Goal: Task Accomplishment & Management: Manage account settings

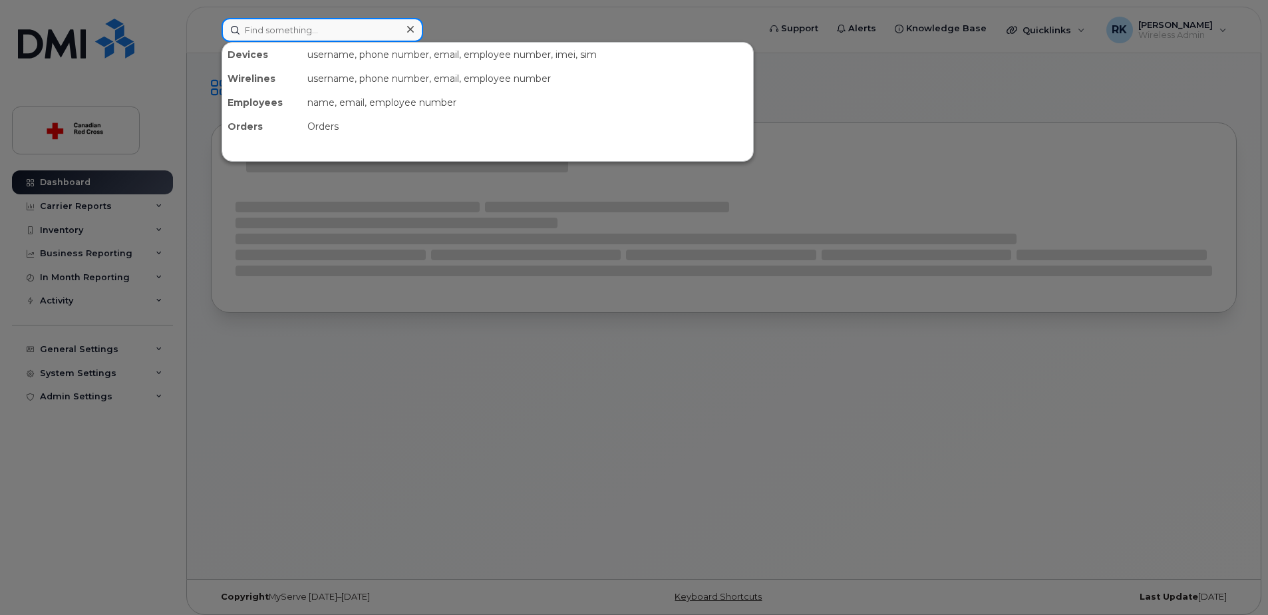
click at [283, 28] on input at bounding box center [323, 30] width 202 height 24
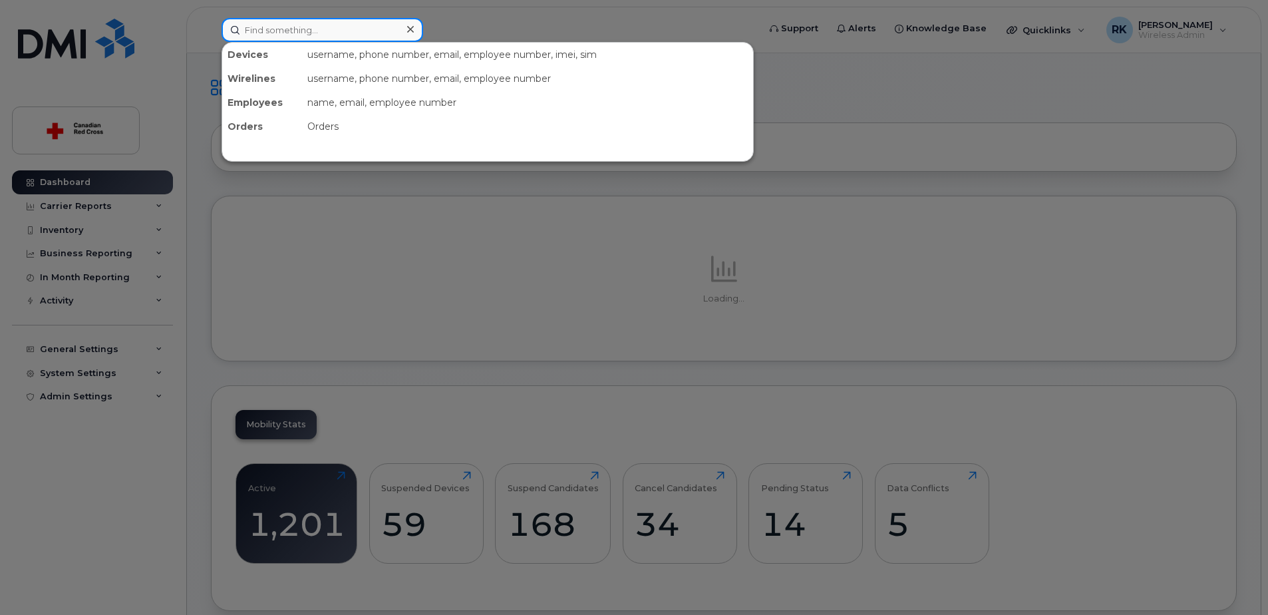
paste input "705-256-9860"
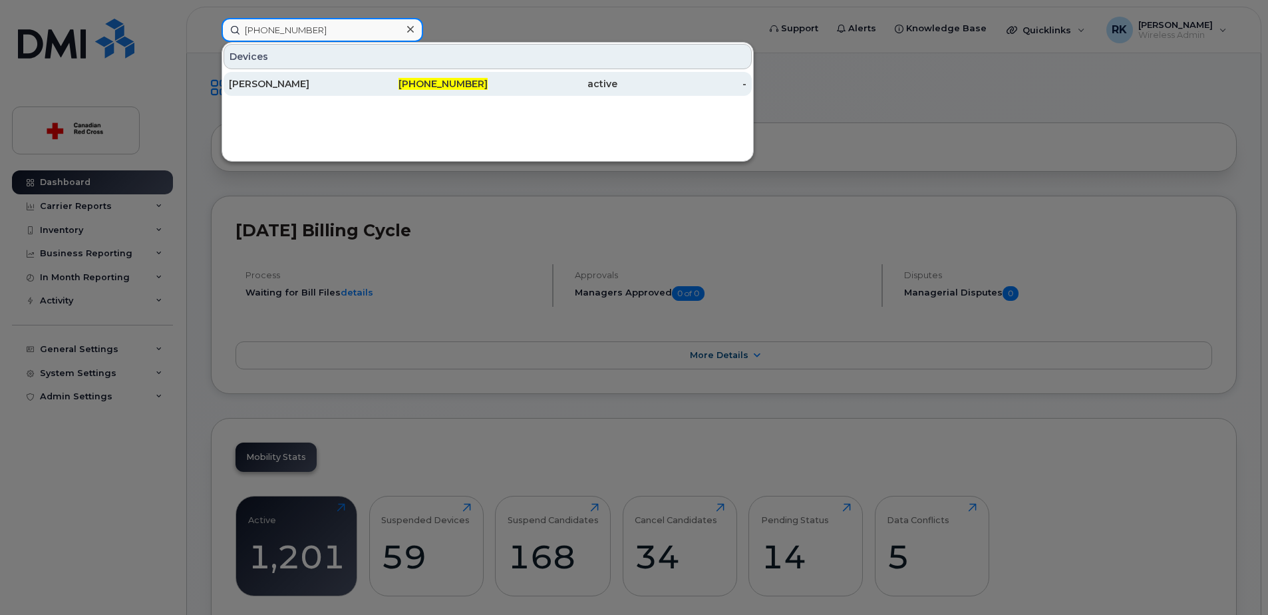
type input "705-256-9860"
drag, startPoint x: 311, startPoint y: 82, endPoint x: 302, endPoint y: 83, distance: 9.4
click at [302, 83] on div "Katie Rutledge" at bounding box center [294, 83] width 130 height 13
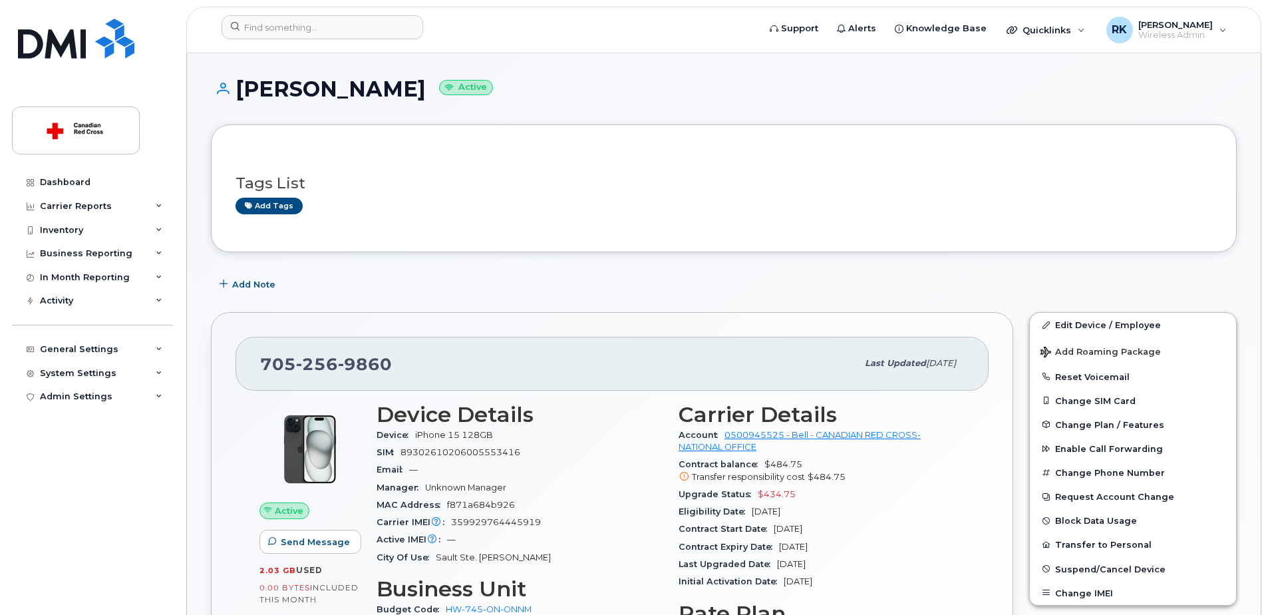
drag, startPoint x: 241, startPoint y: 88, endPoint x: 399, endPoint y: 91, distance: 158.4
click at [399, 91] on h1 "Katie Rutledge Active" at bounding box center [724, 88] width 1026 height 23
copy h1 "[PERSON_NAME]"
click at [367, 31] on input at bounding box center [323, 27] width 202 height 24
paste input "Lori Sawyer"
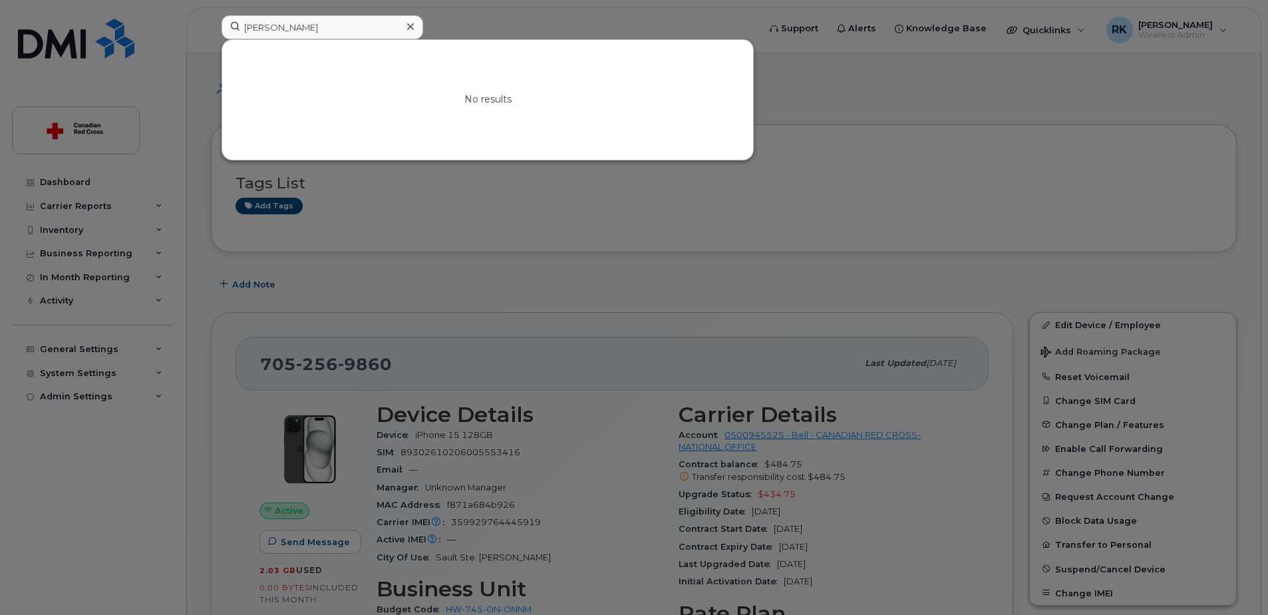
click at [793, 324] on div at bounding box center [634, 307] width 1268 height 615
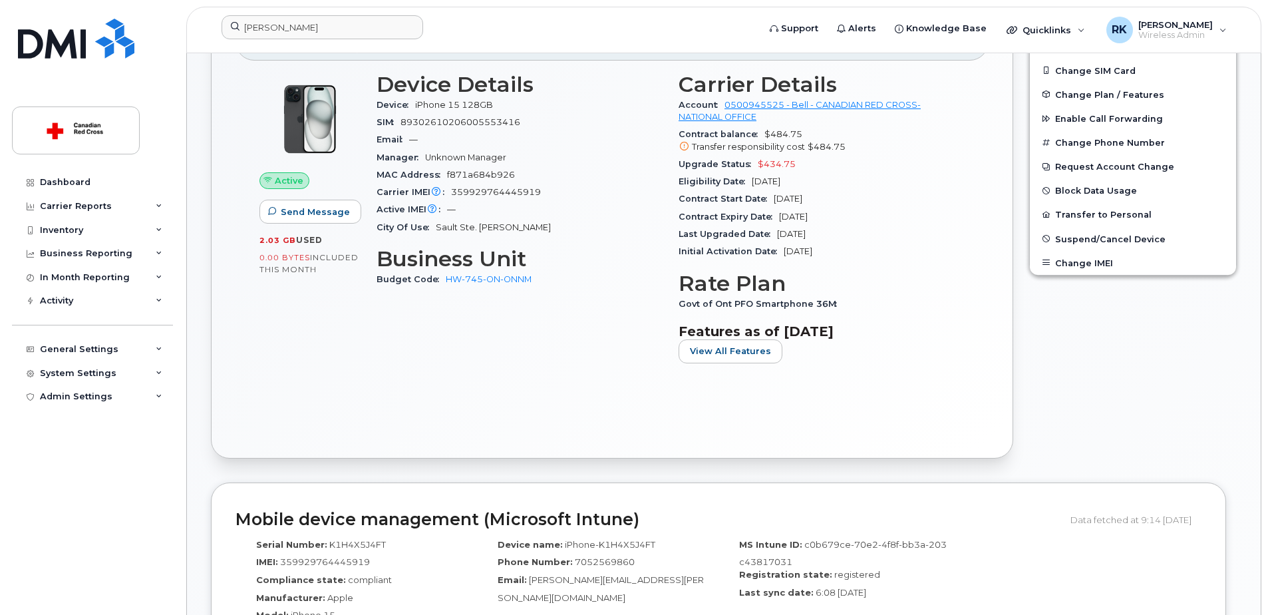
scroll to position [333, 0]
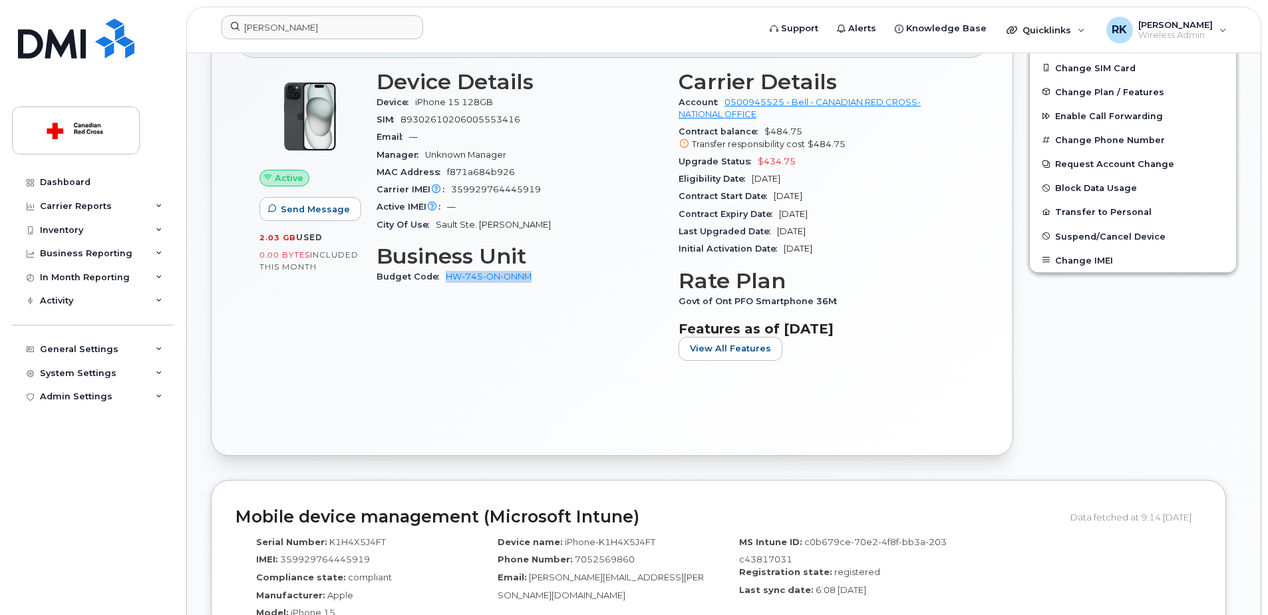
drag, startPoint x: 524, startPoint y: 281, endPoint x: 444, endPoint y: 283, distance: 79.2
click at [444, 283] on div "Budget Code HW-745-ON-ONNM" at bounding box center [520, 276] width 286 height 17
copy link "HW-745-ON-ONNM"
click at [396, 326] on div "Device Details Device iPhone 15 128GB SIM 89302610206005553416 Email — Manager …" at bounding box center [520, 220] width 302 height 317
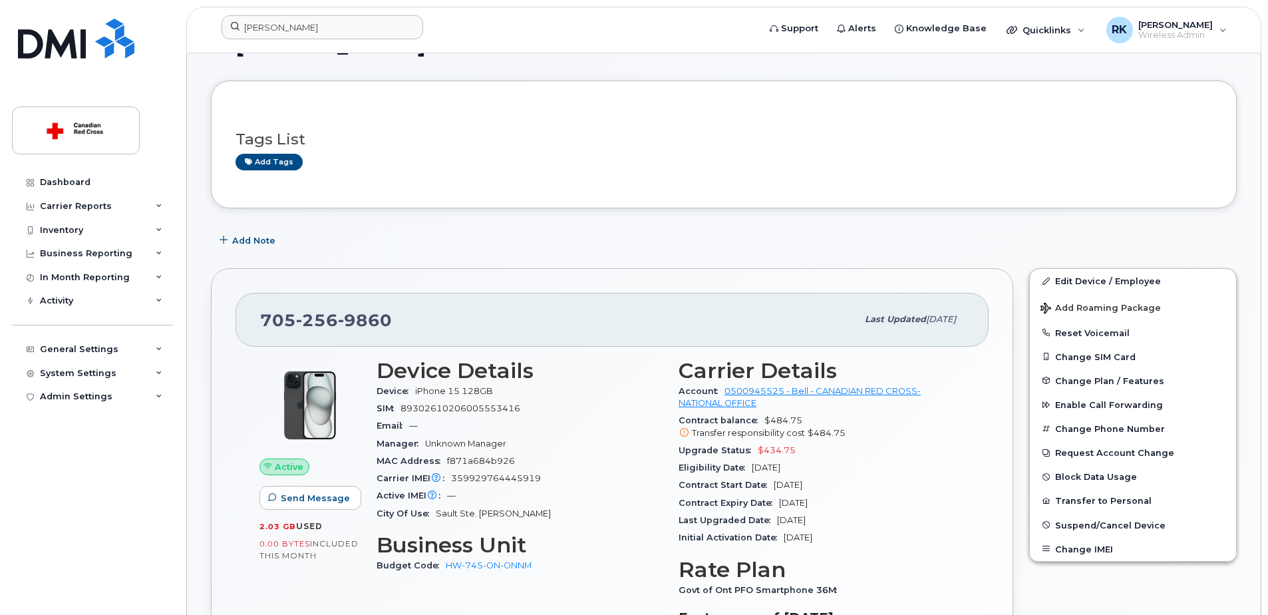
scroll to position [67, 0]
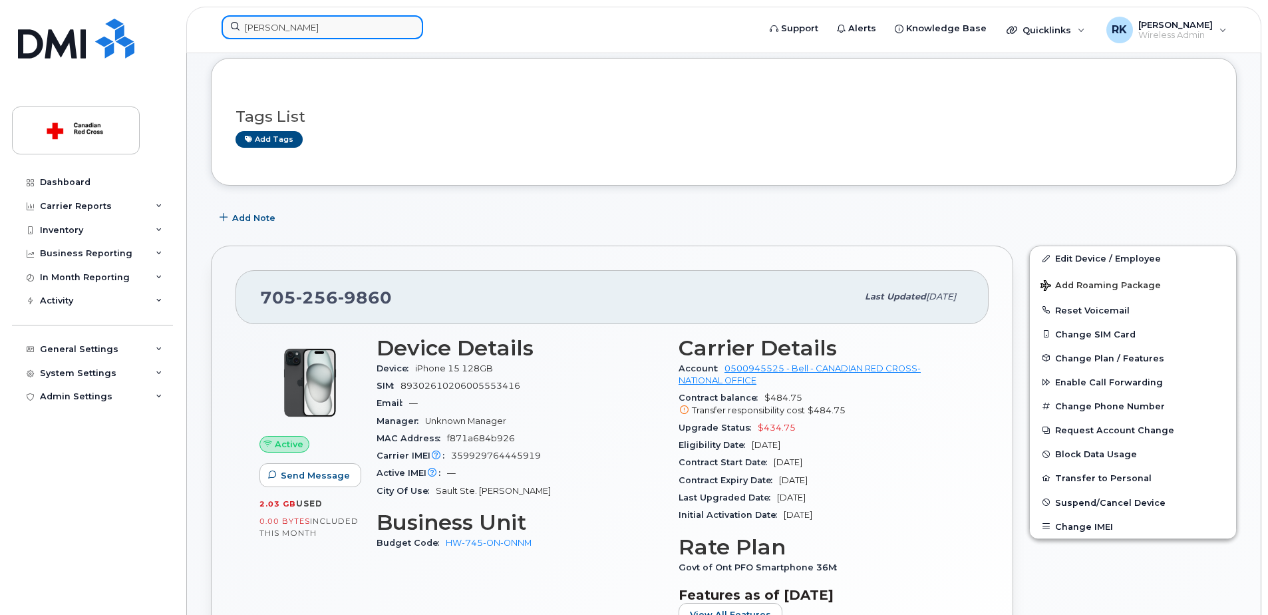
click at [322, 32] on input "Lori Sawyer" at bounding box center [323, 27] width 202 height 24
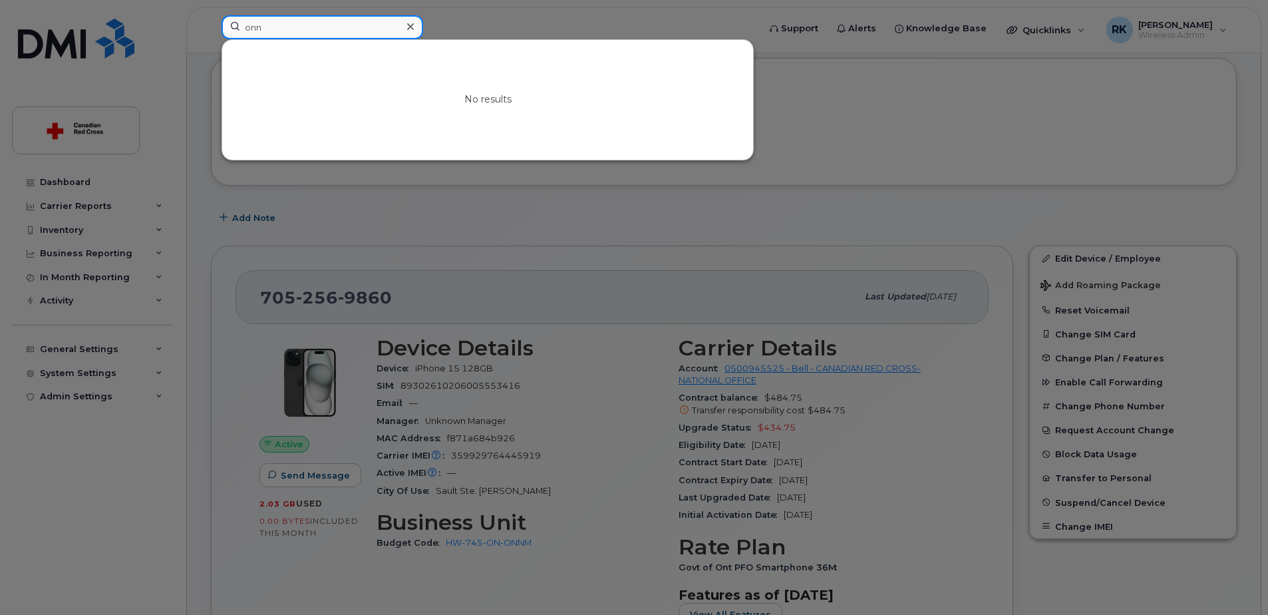
type input "onnm"
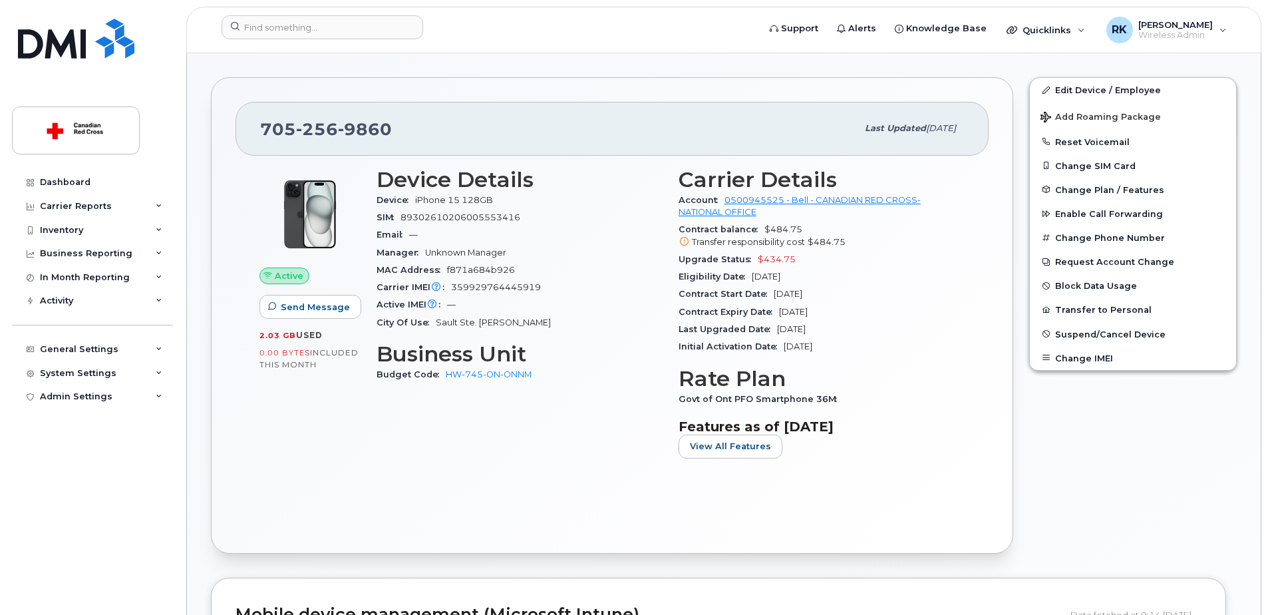
scroll to position [266, 0]
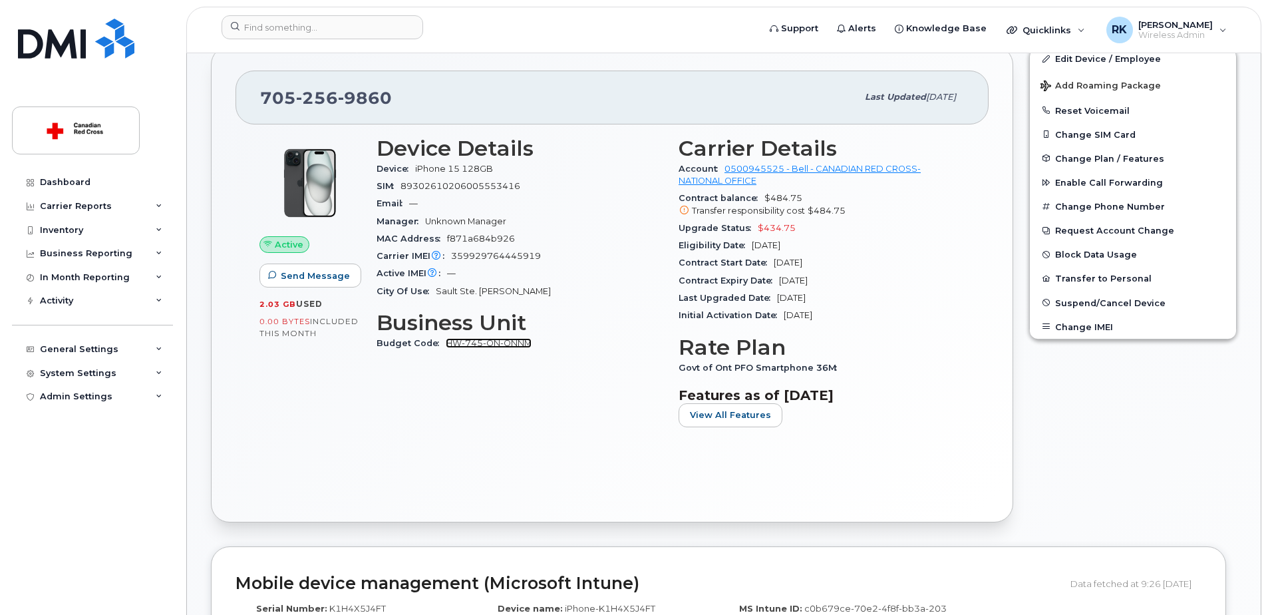
click at [474, 339] on link "HW-745-ON-ONNM" at bounding box center [489, 343] width 86 height 10
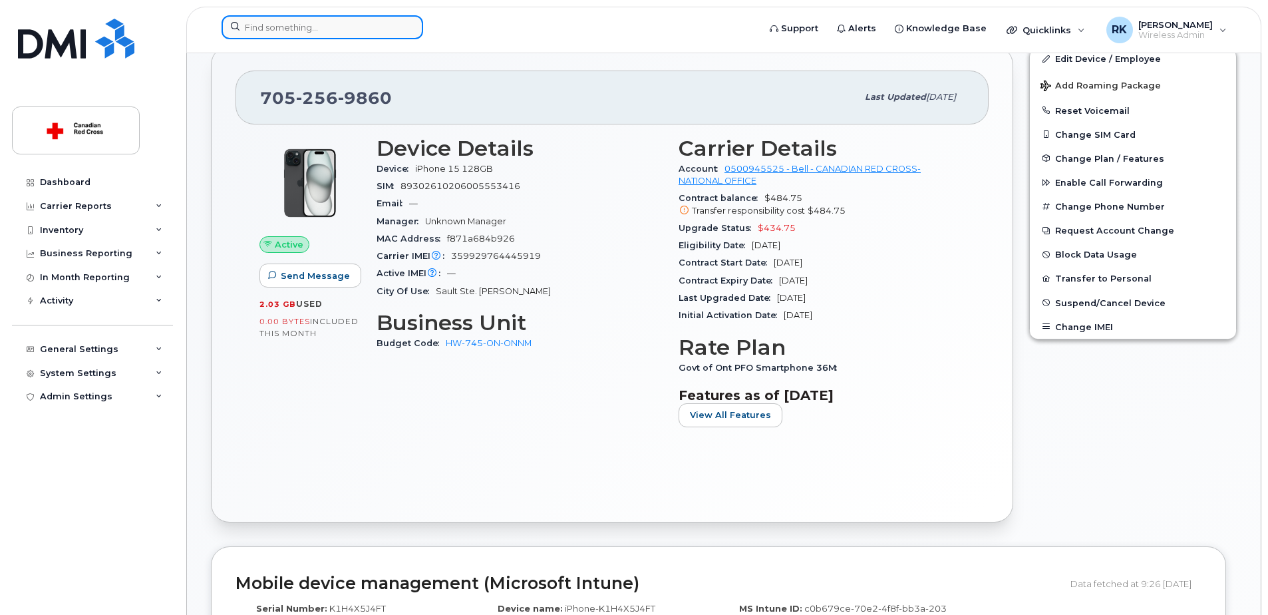
click at [292, 34] on input at bounding box center [323, 27] width 202 height 24
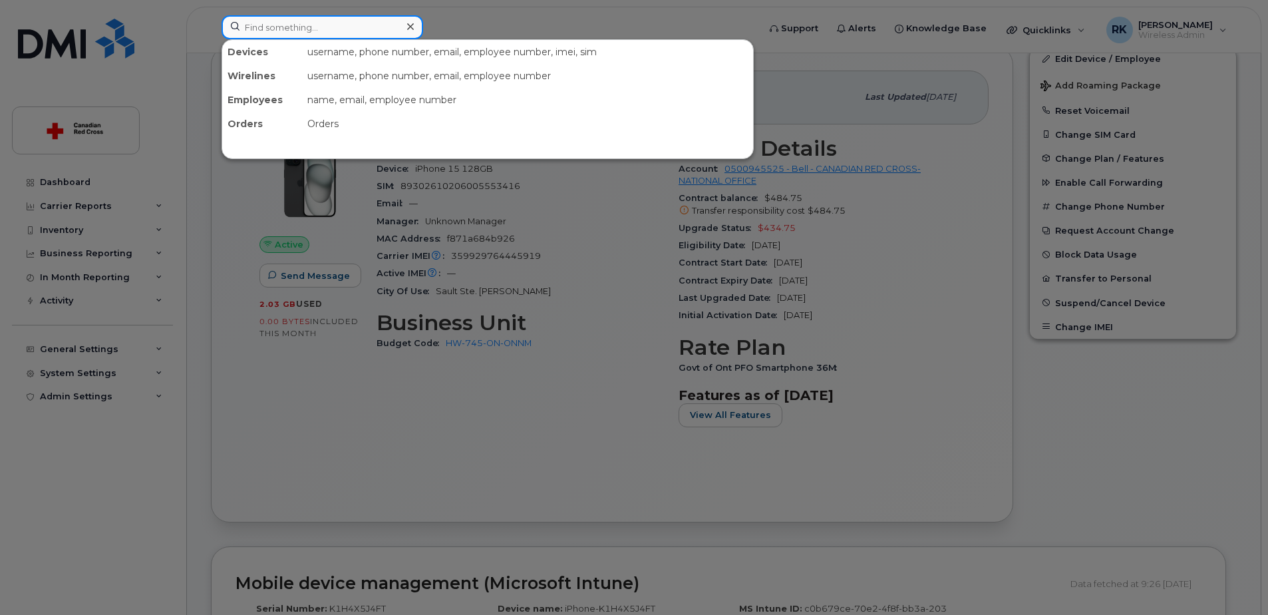
paste input "Andre Laliberte"
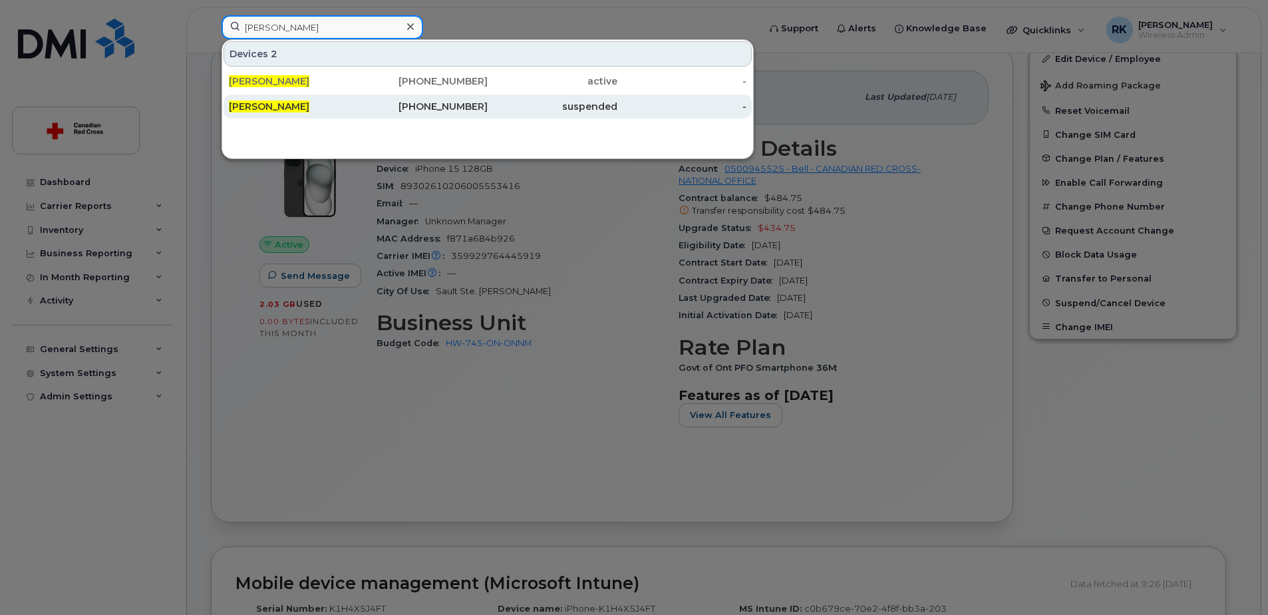
type input "Andre Laliberte"
click at [309, 105] on div "Andre Laliberte" at bounding box center [294, 106] width 130 height 13
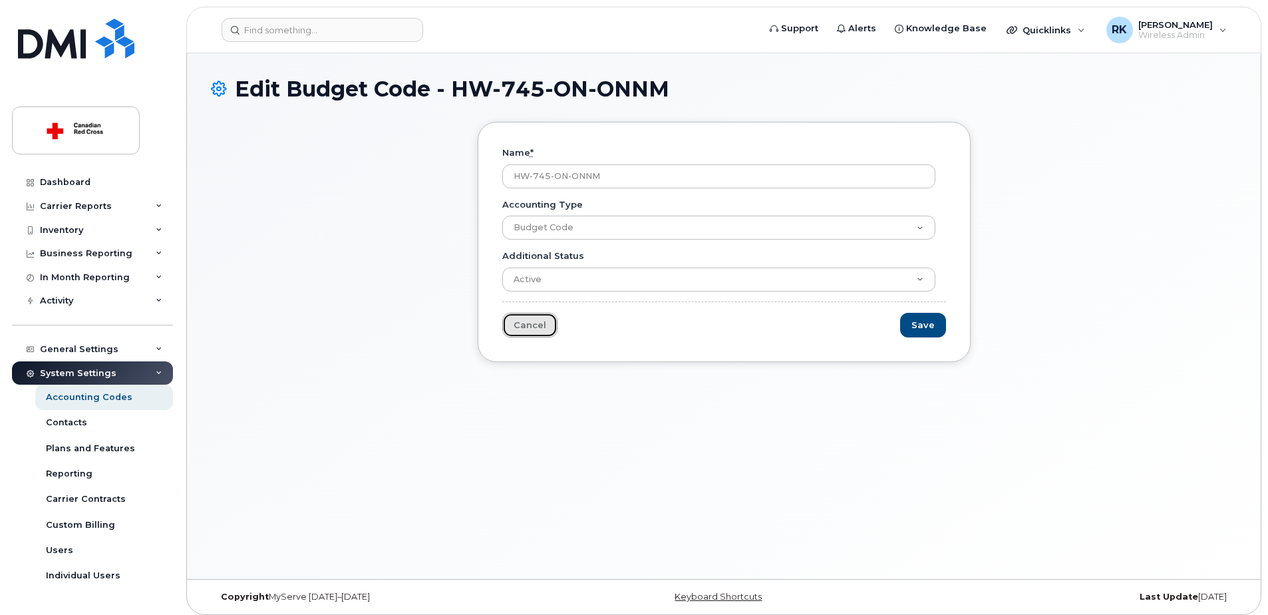
click at [543, 327] on link "Cancel" at bounding box center [529, 325] width 55 height 25
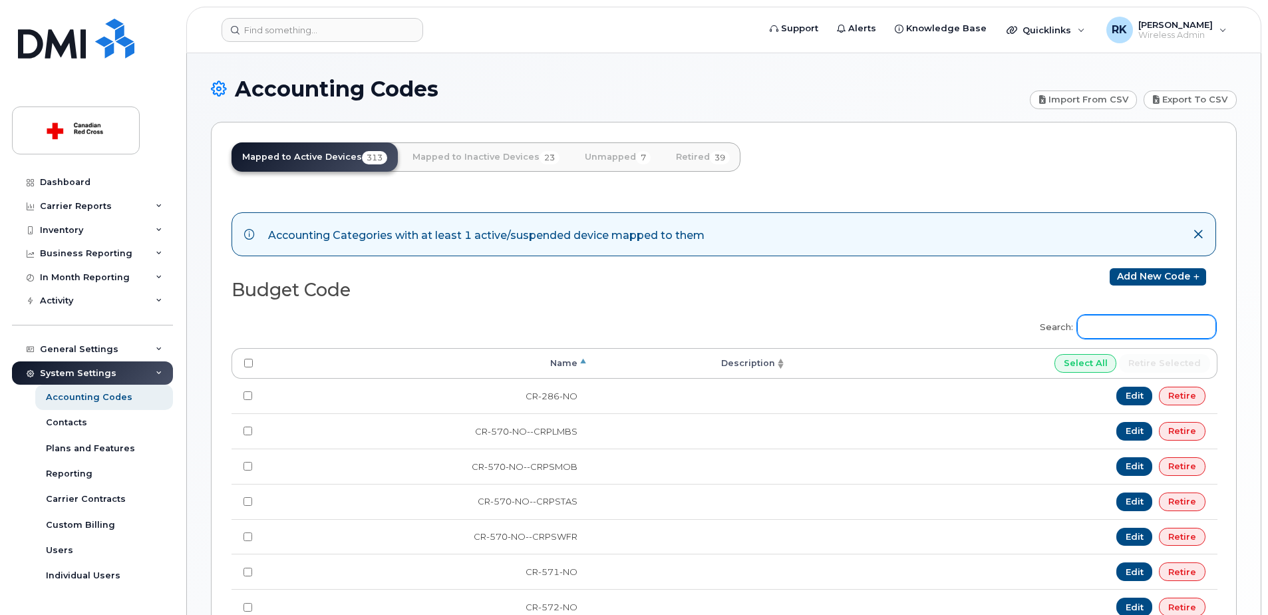
click at [1152, 324] on input "Search:" at bounding box center [1146, 327] width 139 height 24
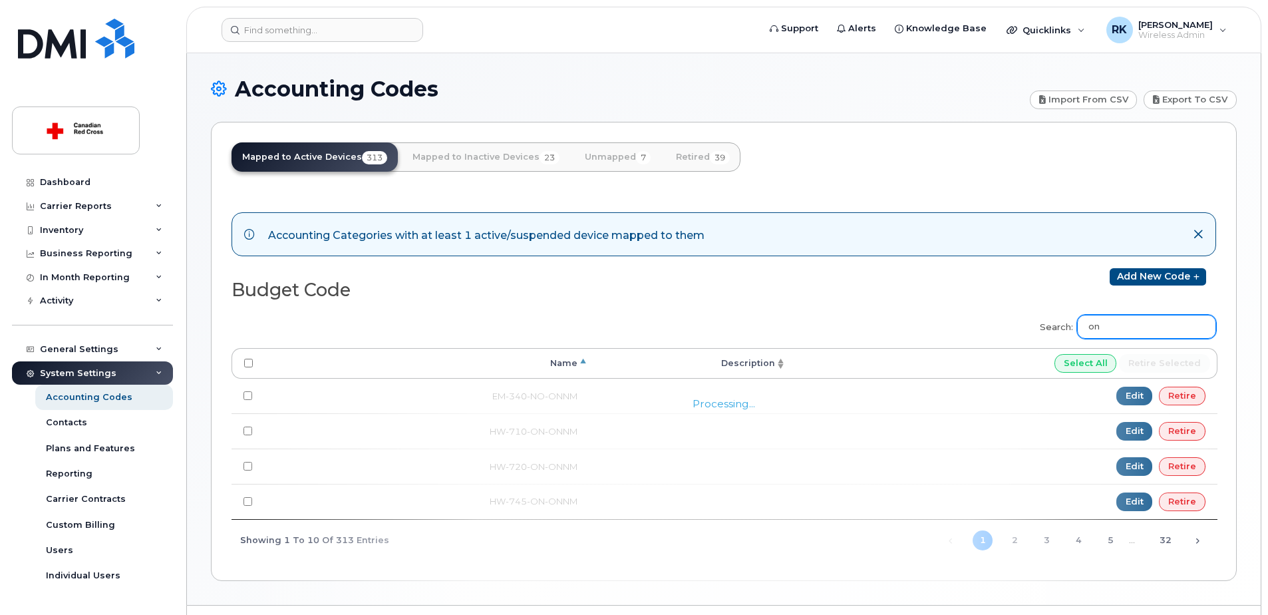
type input "o"
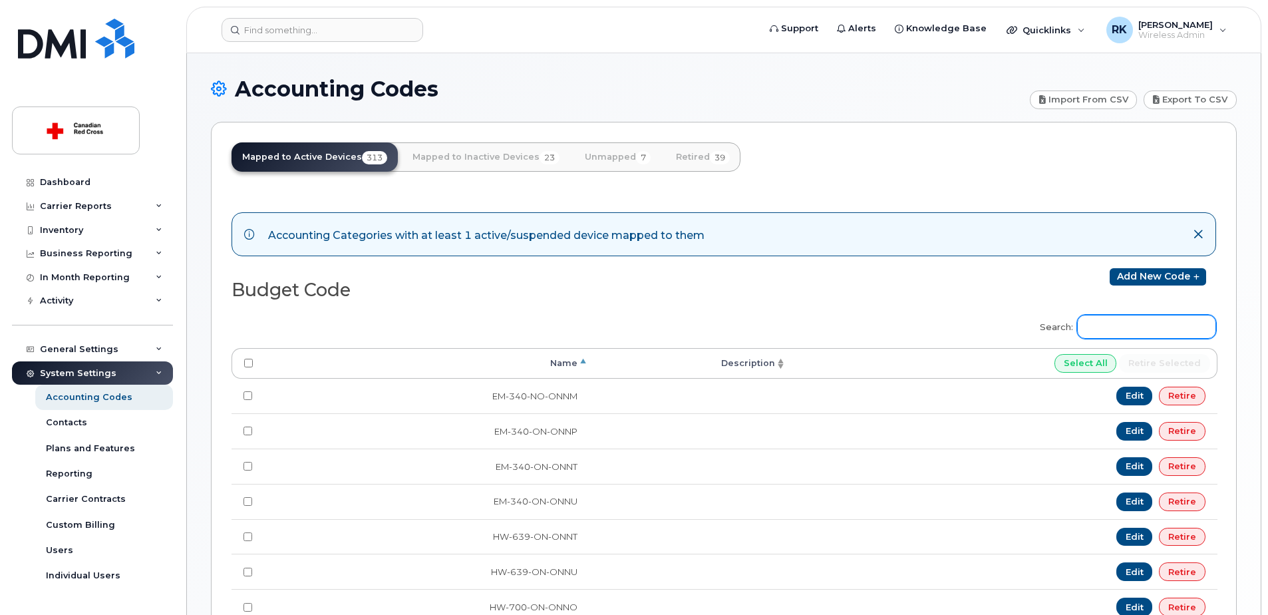
paste input "TAF23CM"
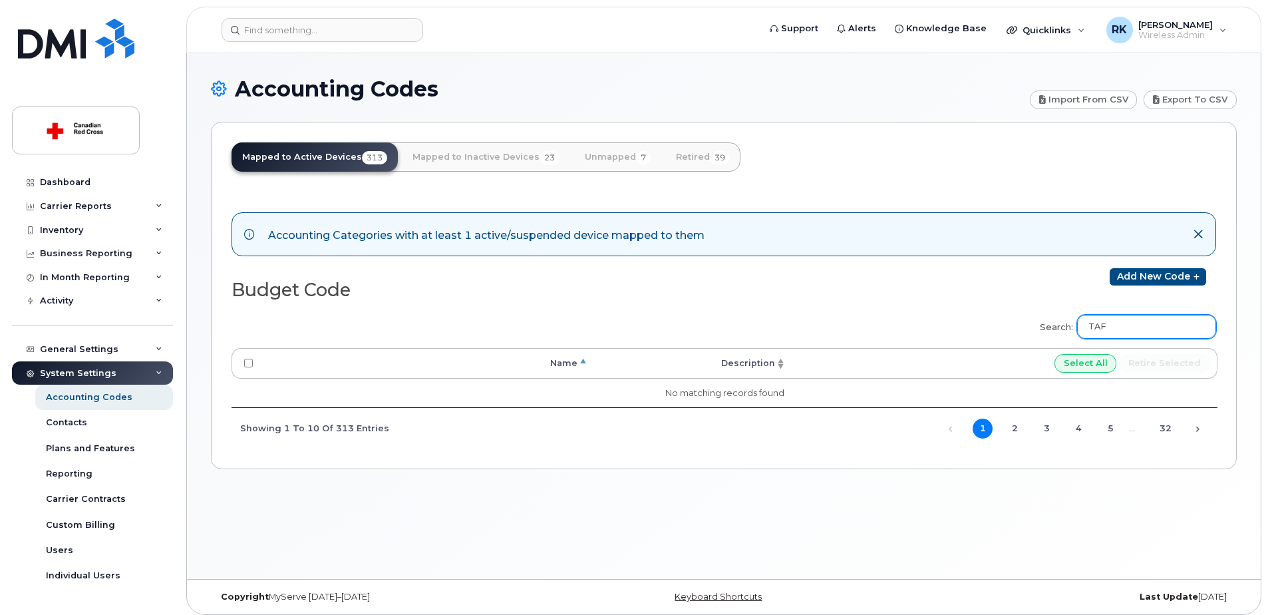
type input "TA"
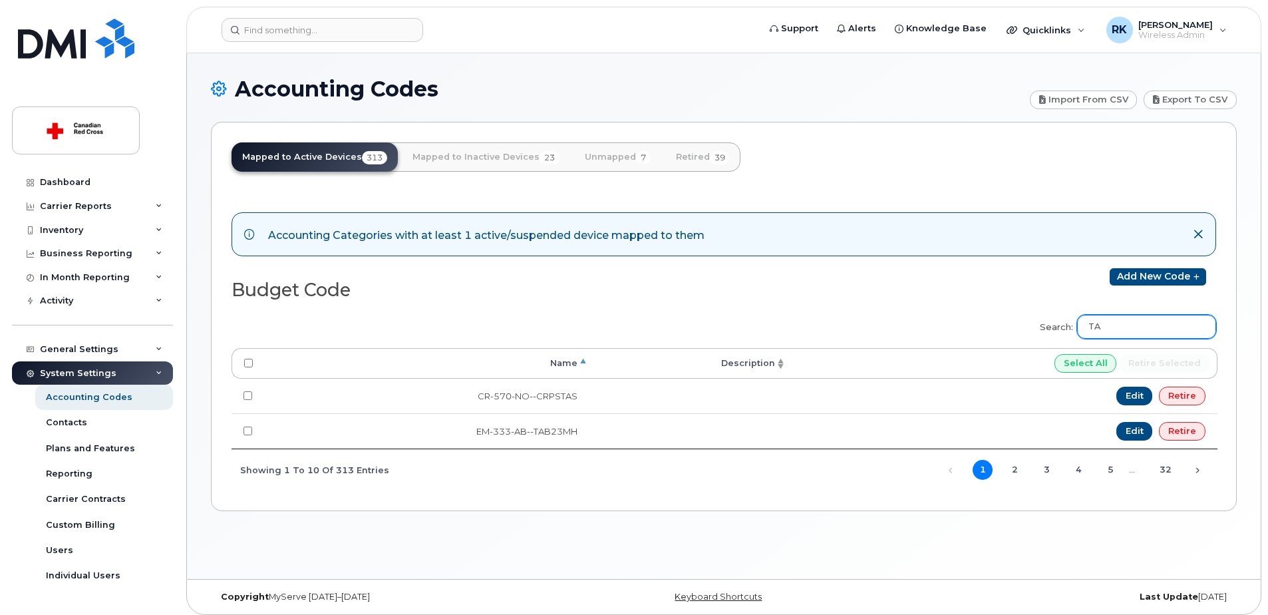
click at [1152, 324] on input "TA" at bounding box center [1146, 327] width 139 height 24
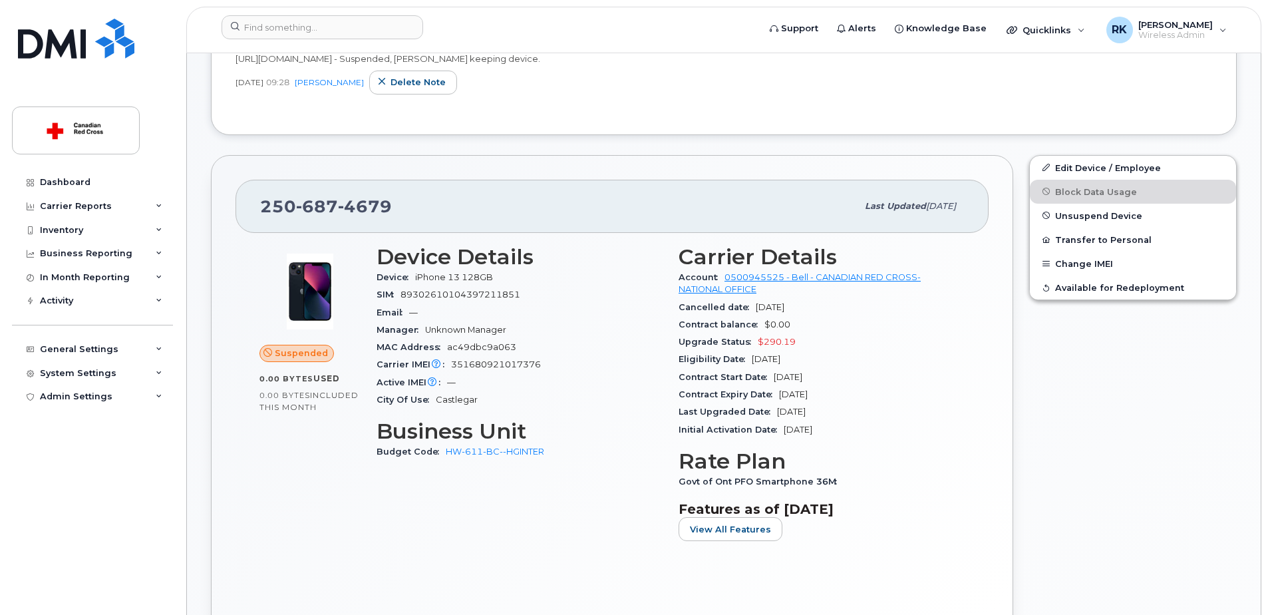
scroll to position [399, 0]
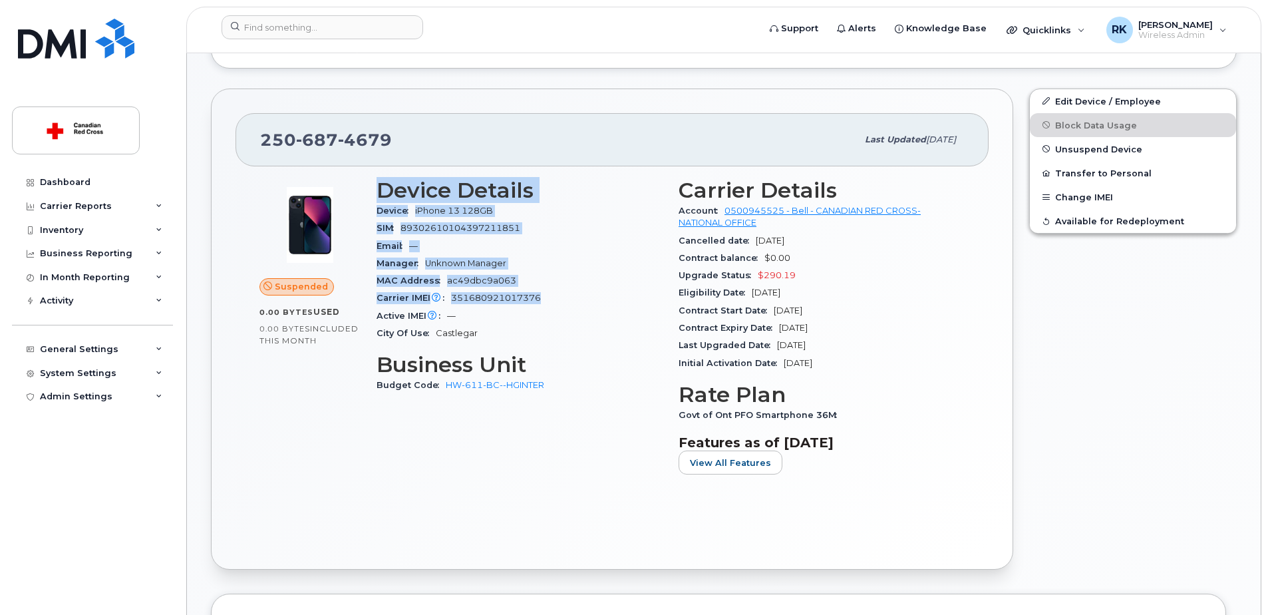
drag, startPoint x: 379, startPoint y: 193, endPoint x: 547, endPoint y: 296, distance: 196.8
click at [547, 296] on section "Device Details Device iPhone 13 128GB SIM [TECHNICAL_ID] Email — Manager Unknow…" at bounding box center [520, 260] width 286 height 164
copy section "Device Details Device iPhone 13 128GB SIM [TECHNICAL_ID] Email — Manager Unknow…"
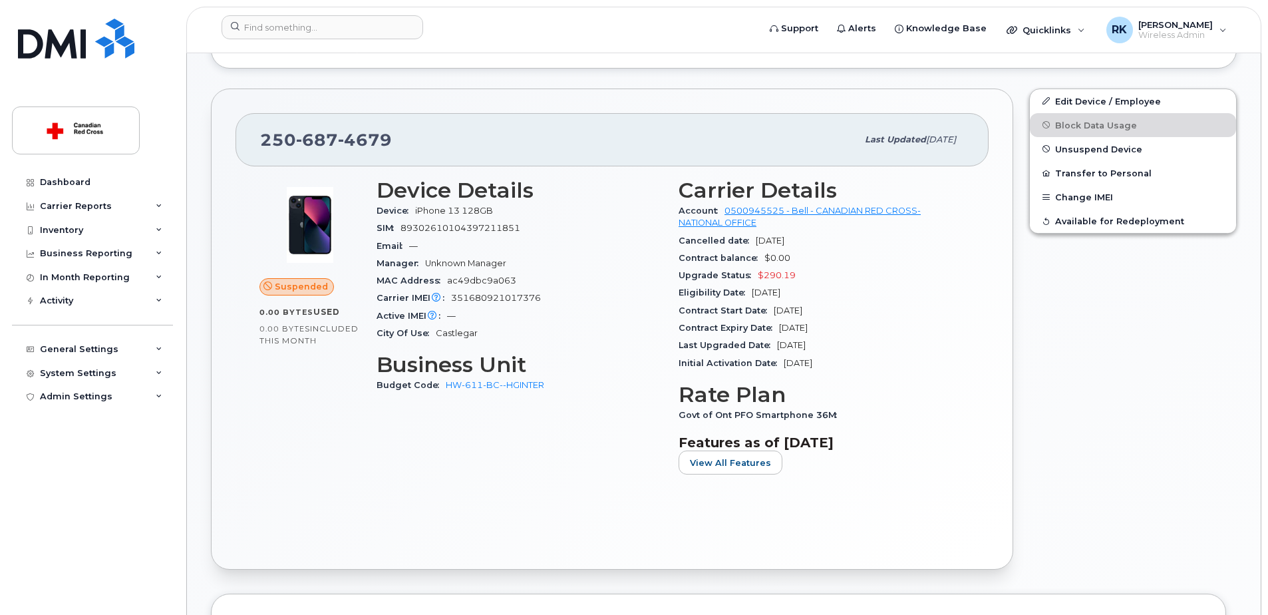
click at [302, 15] on header "Support Alerts Knowledge Base Quicklinks Suspend / Cancel Device Change SIM Car…" at bounding box center [723, 30] width 1075 height 47
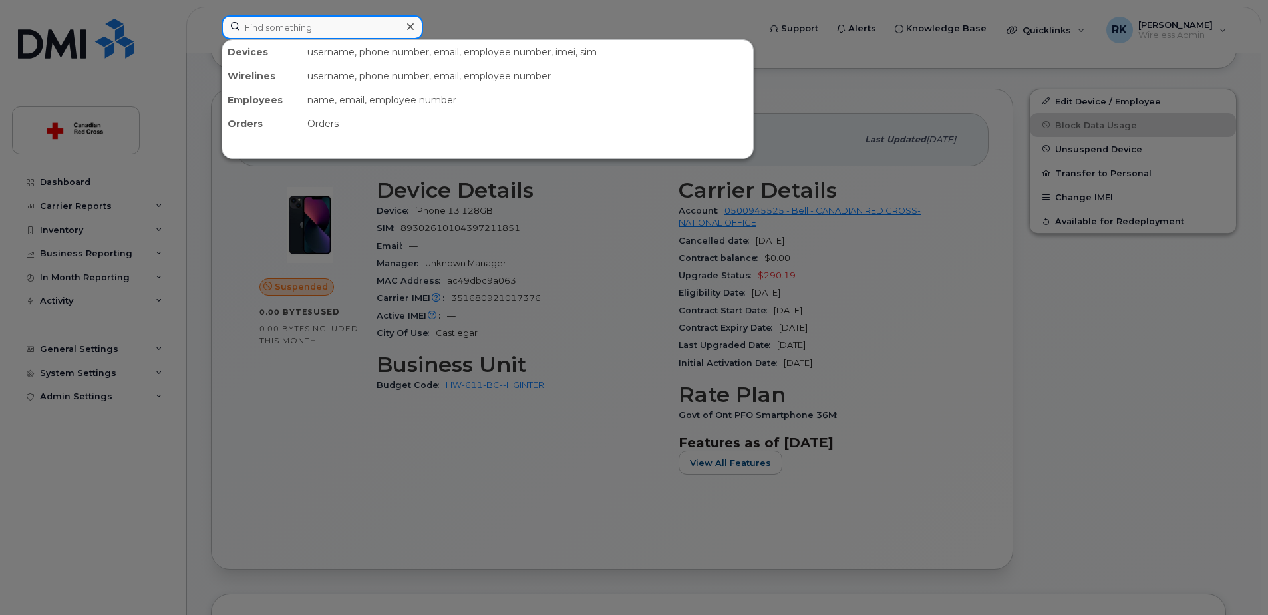
click at [306, 21] on input at bounding box center [323, 27] width 202 height 24
paste input "6833070593"
type input "6833070593"
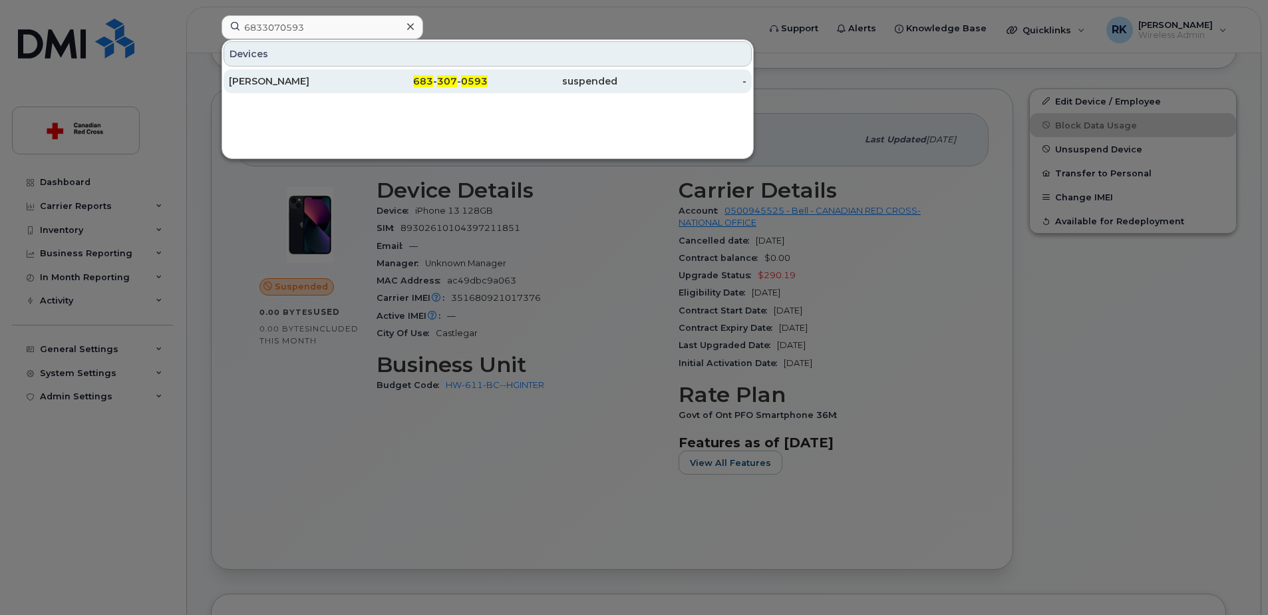
click at [288, 71] on div "[PERSON_NAME]" at bounding box center [294, 81] width 130 height 24
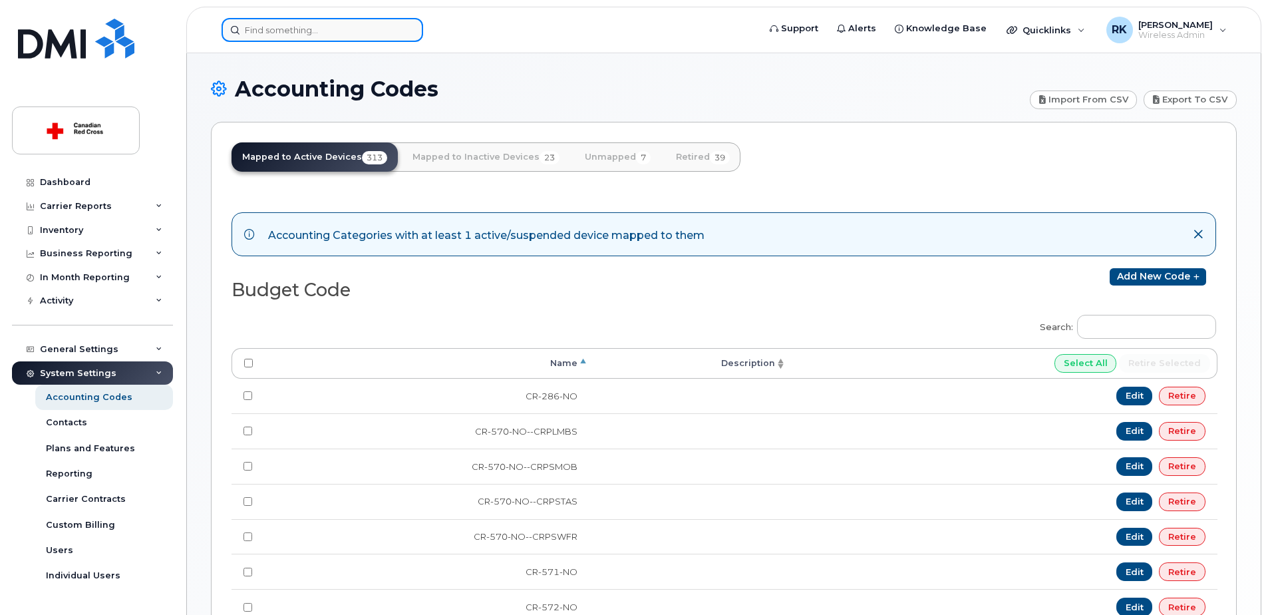
click at [299, 29] on input at bounding box center [323, 30] width 202 height 24
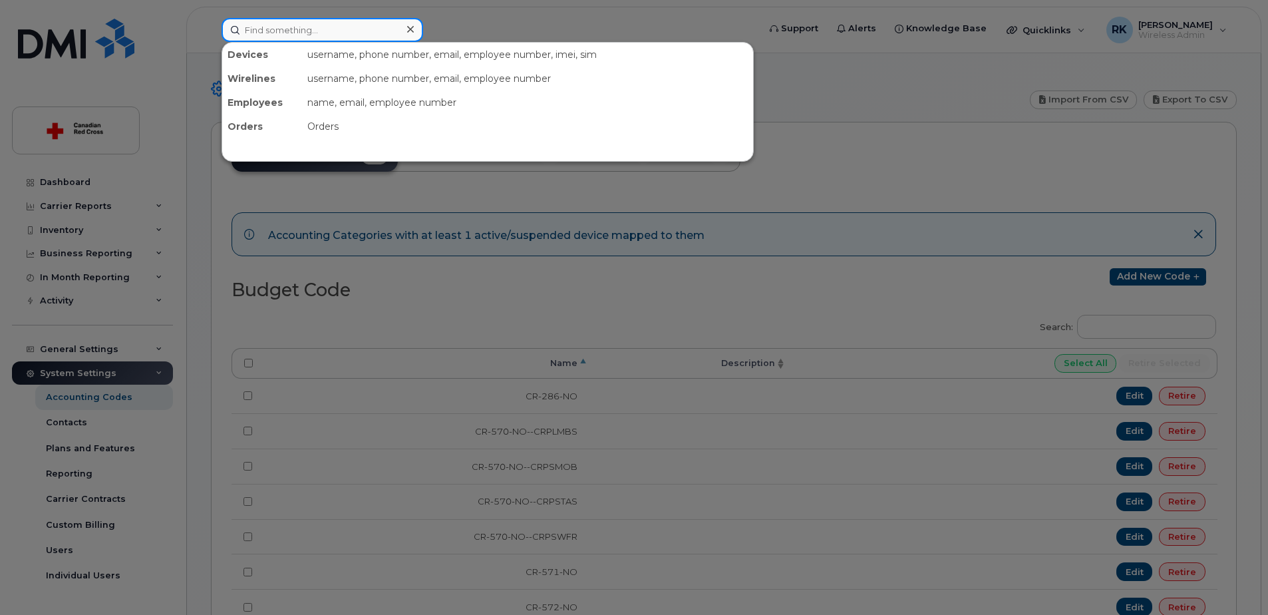
paste input "250-687-4679"
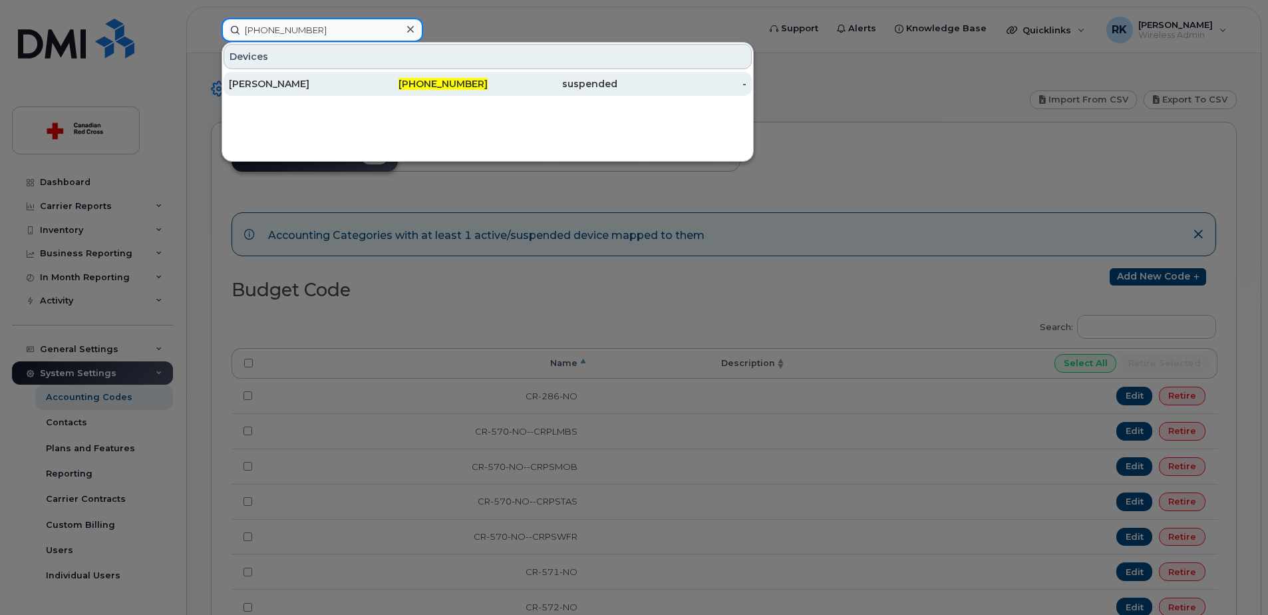
type input "250-687-4679"
click at [229, 80] on link "Andre Laliberte 250-687-4679 suspended -" at bounding box center [488, 84] width 528 height 24
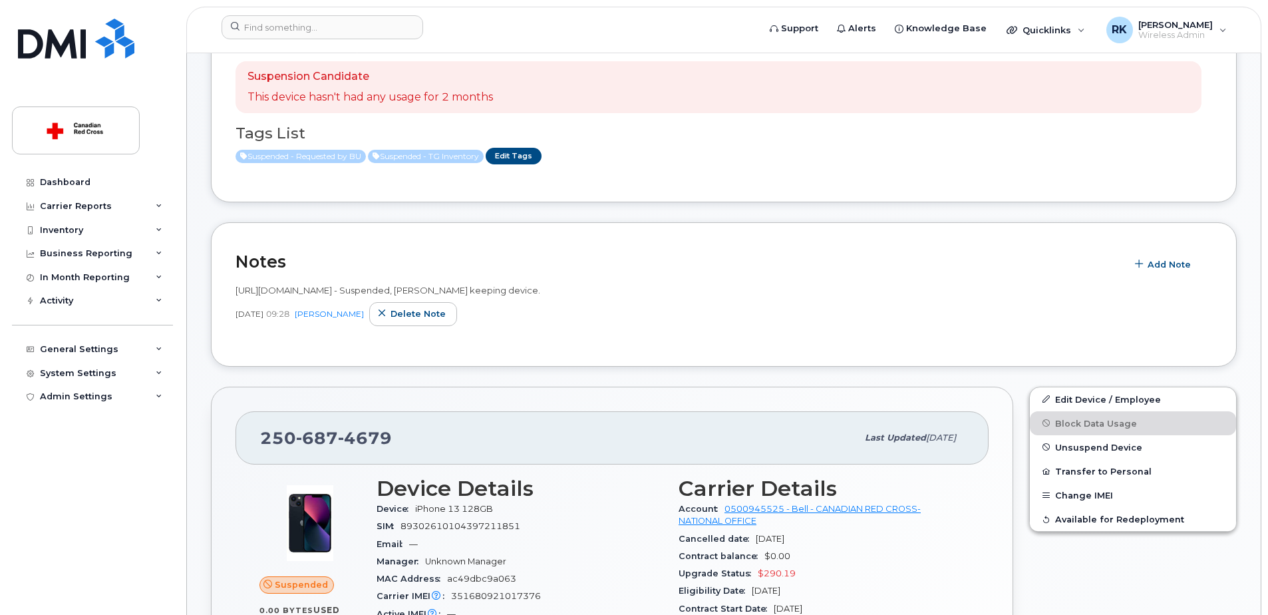
scroll to position [200, 0]
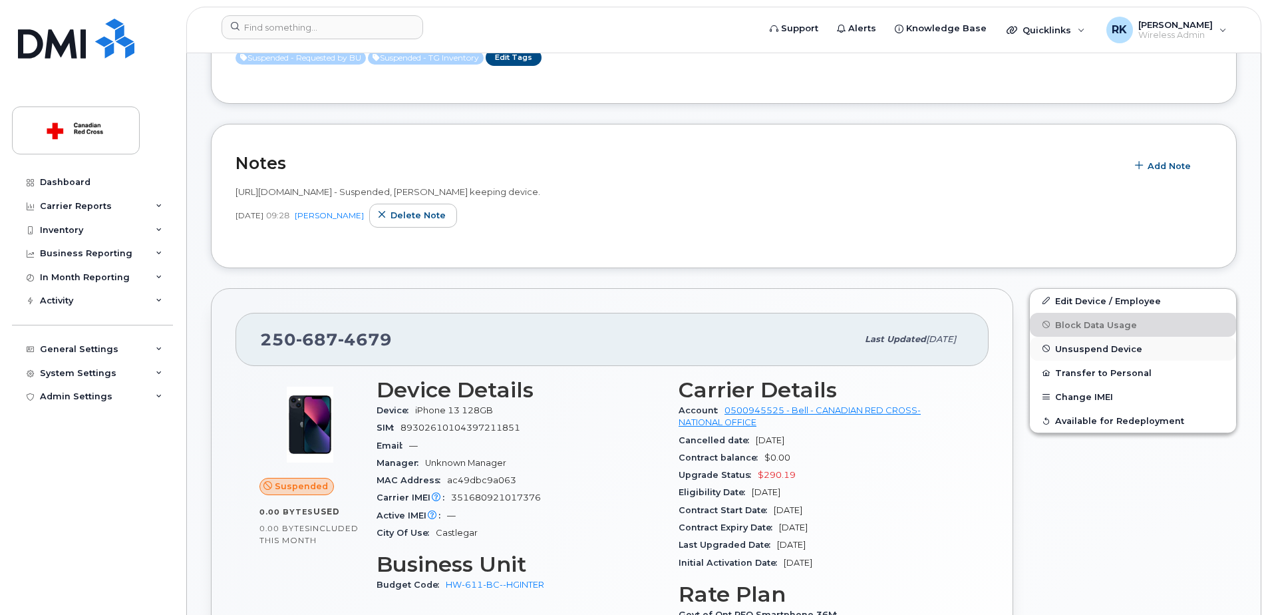
click at [1086, 351] on span "Unsuspend Device" at bounding box center [1098, 348] width 87 height 10
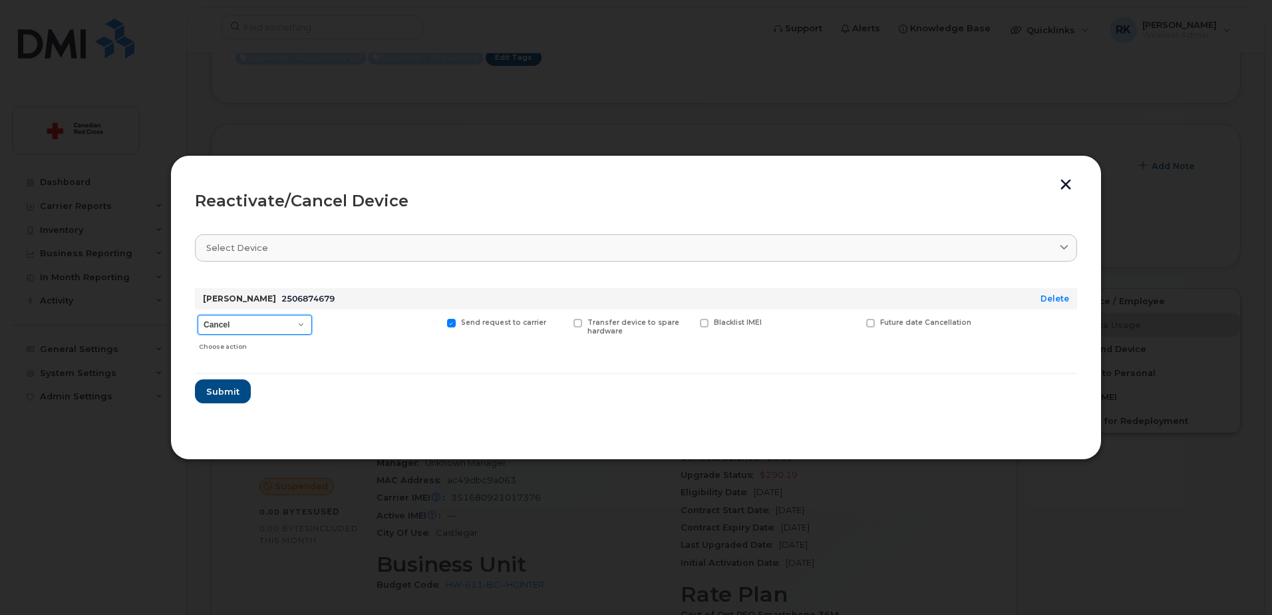
click at [264, 326] on select "Cancel Suspend - Extend Suspension Reactivate" at bounding box center [255, 325] width 114 height 20
select select "[object Object]"
click at [198, 315] on select "Cancel Suspend - Extend Suspension Reactivate" at bounding box center [255, 325] width 114 height 20
click at [224, 394] on span "Submit" at bounding box center [222, 391] width 33 height 13
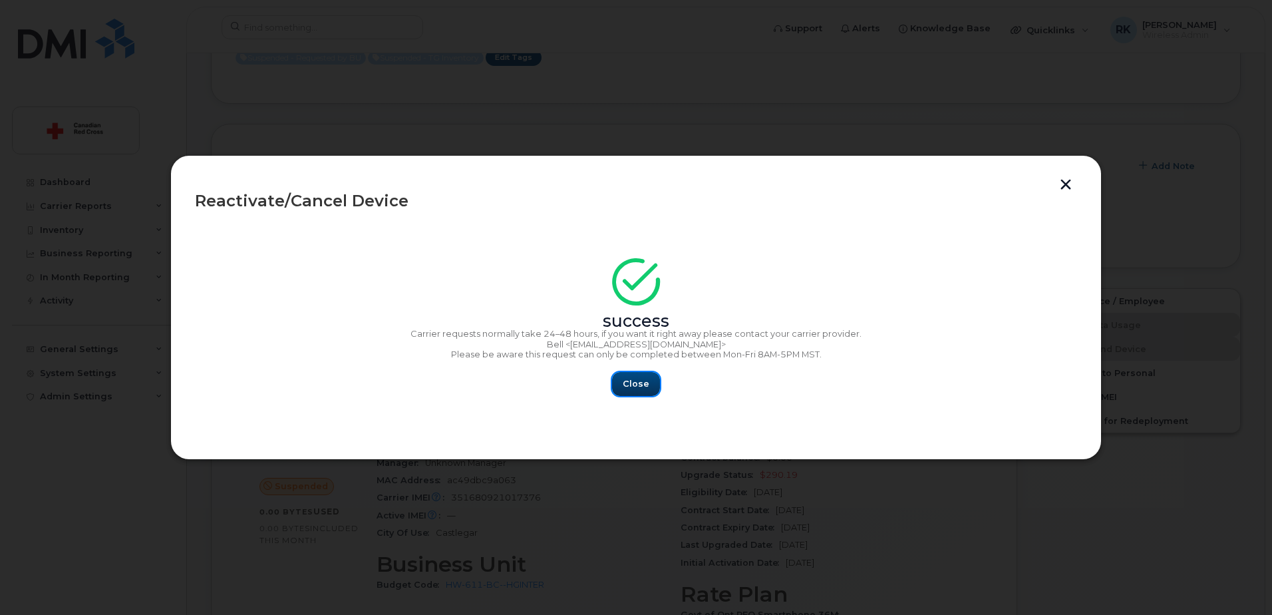
click at [635, 386] on span "Close" at bounding box center [636, 383] width 27 height 13
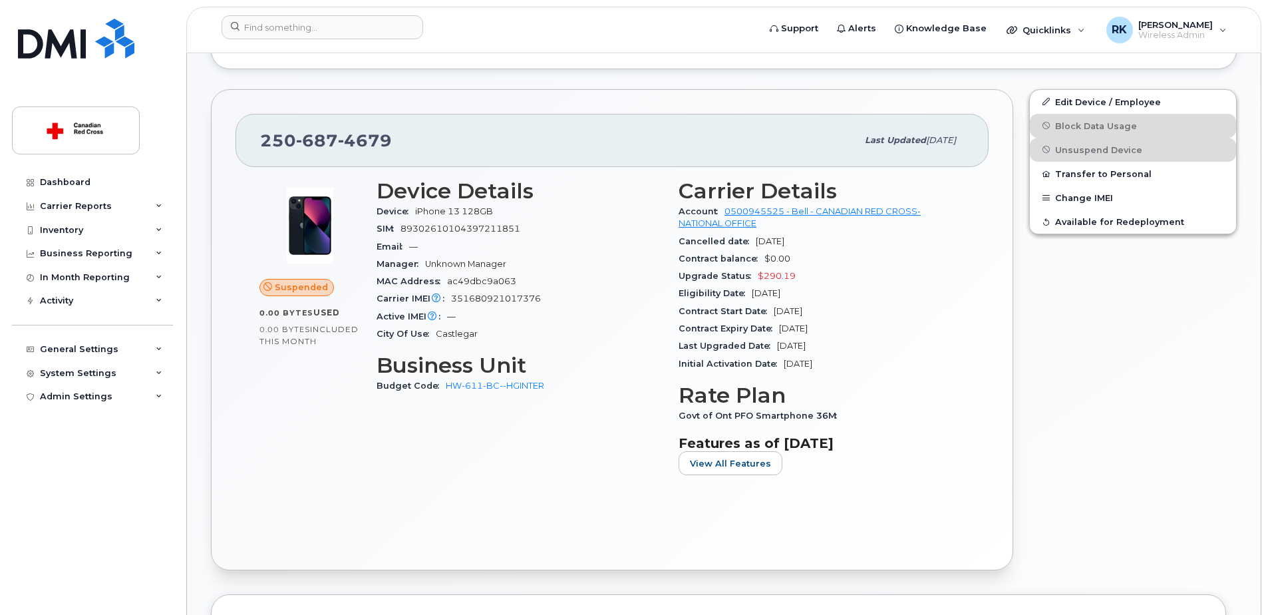
scroll to position [399, 0]
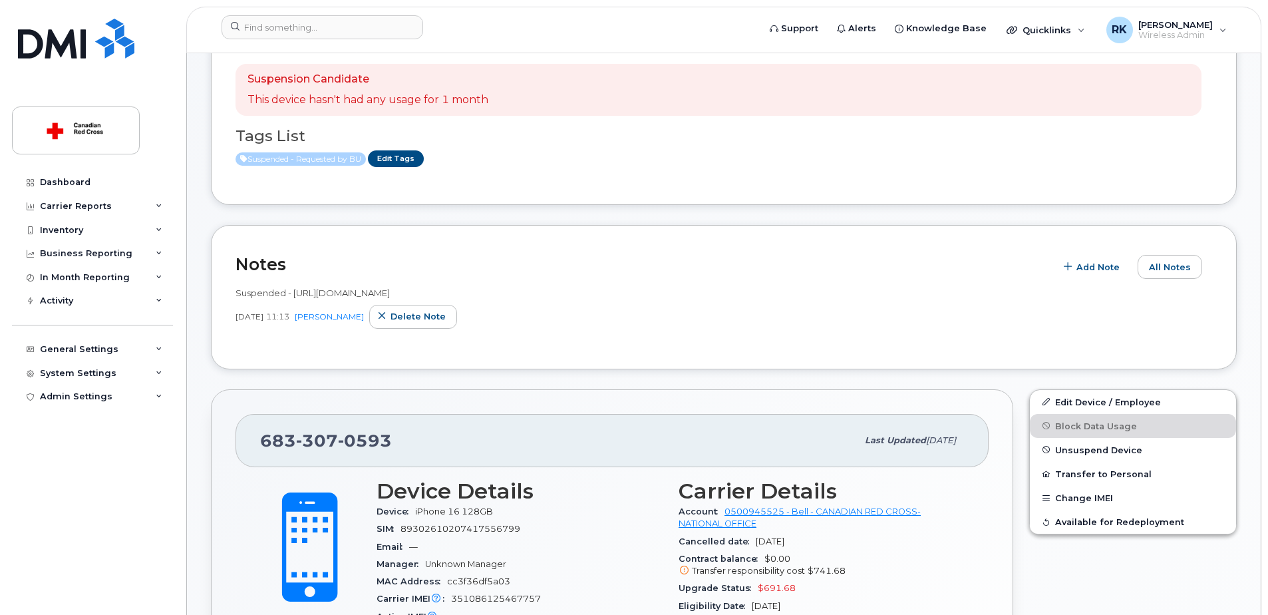
scroll to position [133, 0]
